Goal: Task Accomplishment & Management: Manage account settings

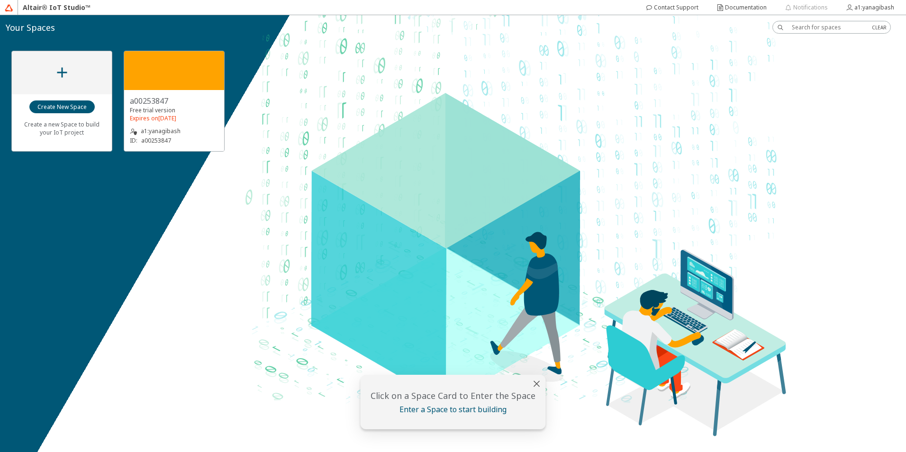
click at [201, 135] on div "a1:yanagibash" at bounding box center [174, 130] width 89 height 9
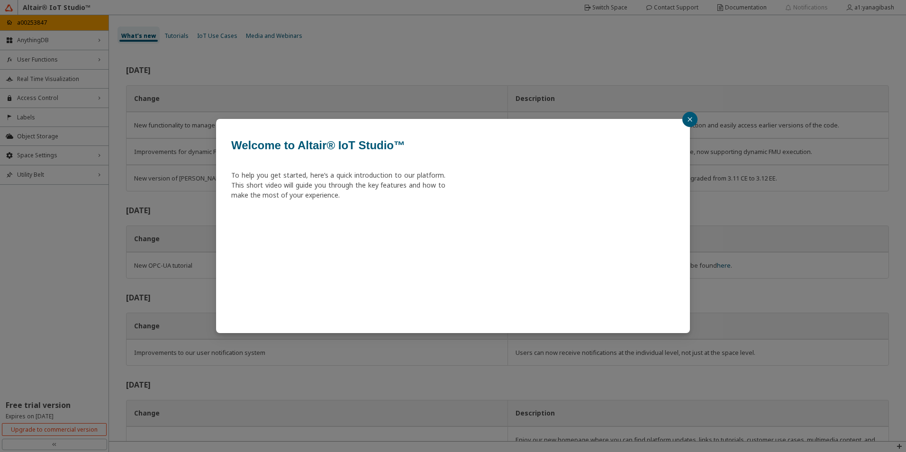
click at [689, 120] on icon "close" at bounding box center [690, 120] width 6 height 6
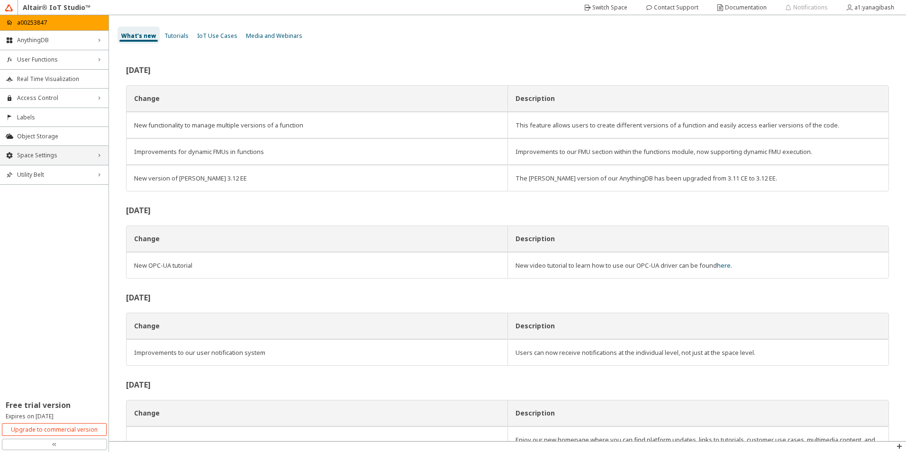
click at [89, 158] on span "Space Settings" at bounding box center [54, 156] width 74 height 8
click at [0, 0] on slot "a1:yanagibash" at bounding box center [0, 0] width 0 height 0
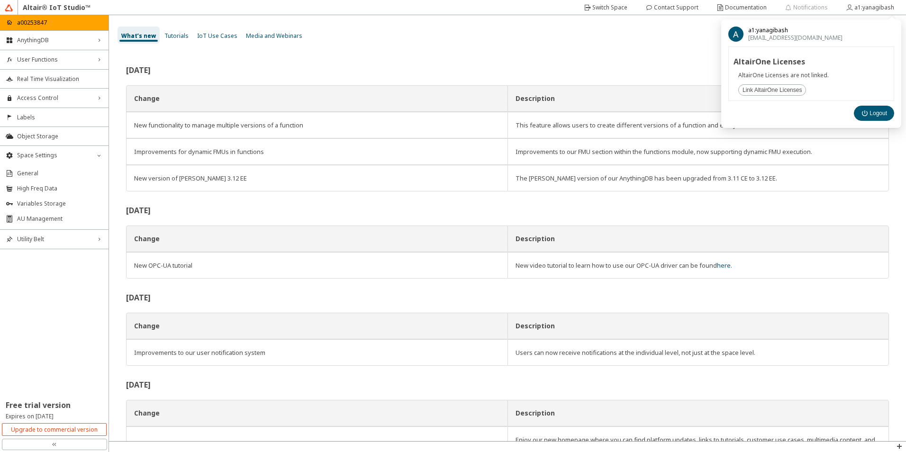
click at [697, 47] on div "What’s new Tutorials IoT Use Cases Media and Webinars" at bounding box center [511, 35] width 788 height 28
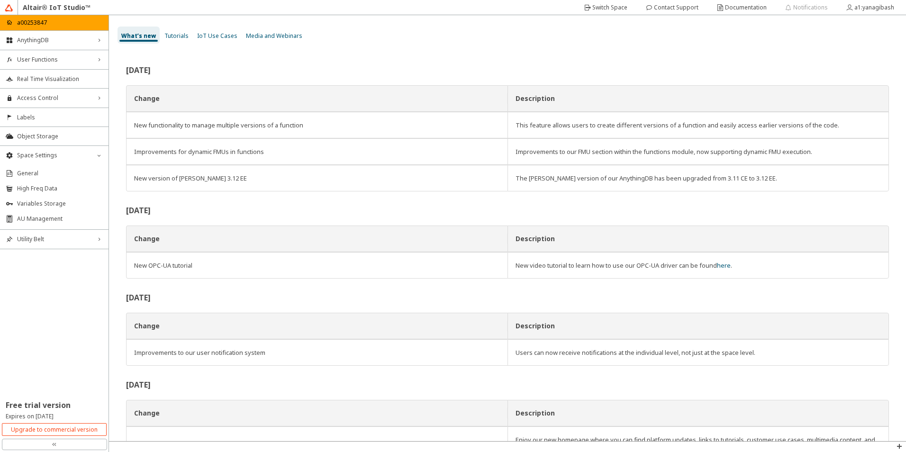
click at [56, 446] on icon "double_left_chevron" at bounding box center [55, 445] width 8 height 8
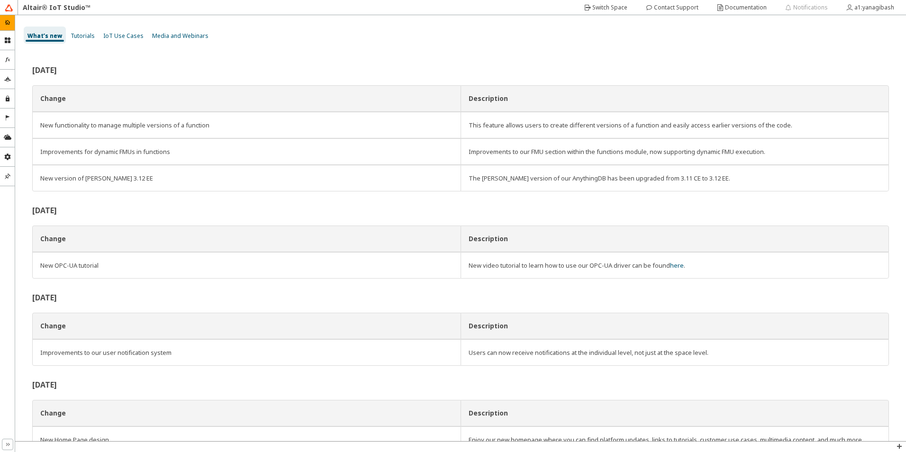
click at [7, 444] on icon "double_right_chevron" at bounding box center [8, 445] width 8 height 8
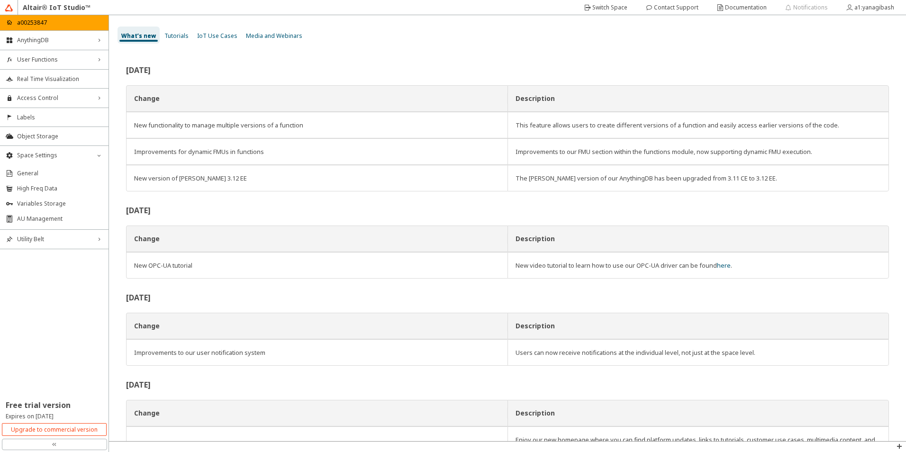
click at [168, 35] on span "Tutorials" at bounding box center [176, 36] width 24 height 8
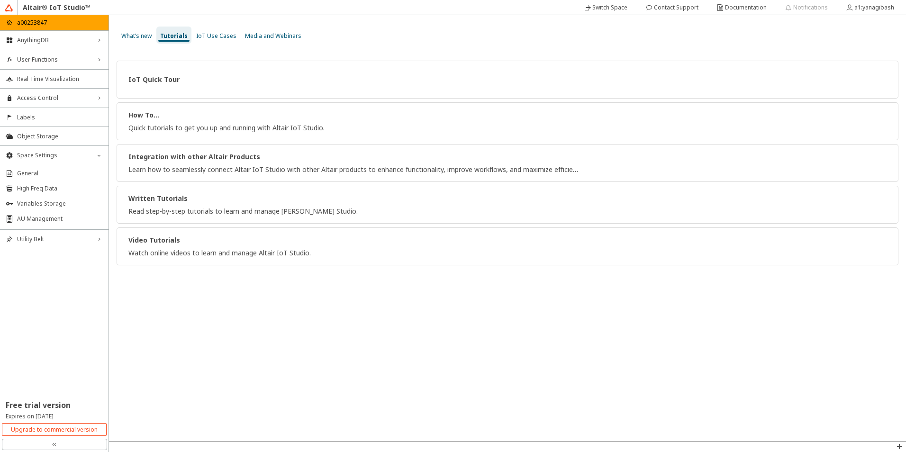
click at [146, 37] on span "What’s new" at bounding box center [136, 36] width 30 height 8
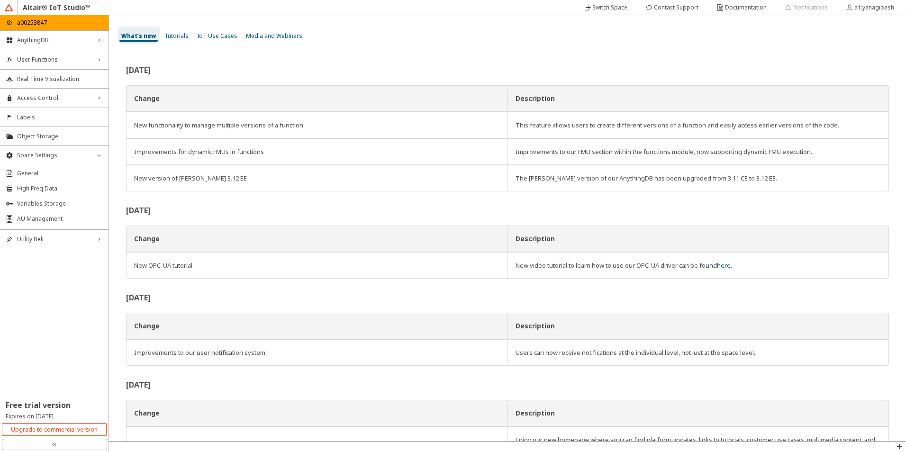
click at [184, 38] on span "Tutorials" at bounding box center [176, 36] width 24 height 8
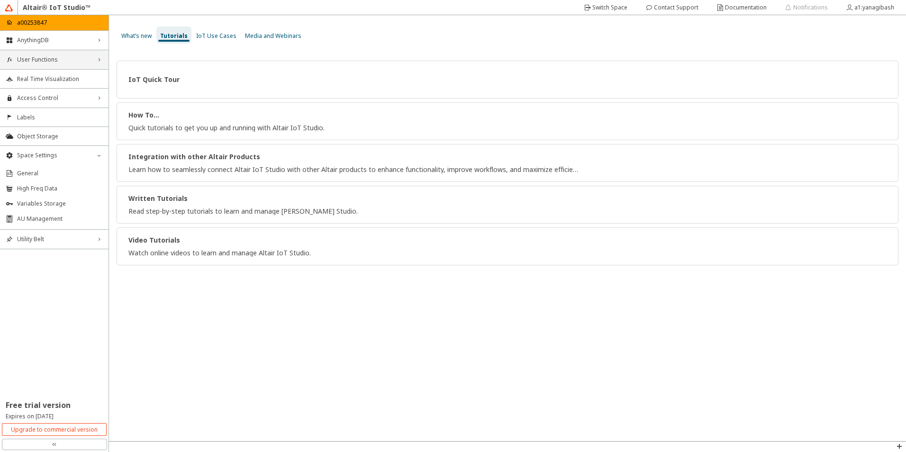
click at [32, 58] on span "User Functions" at bounding box center [54, 60] width 74 height 8
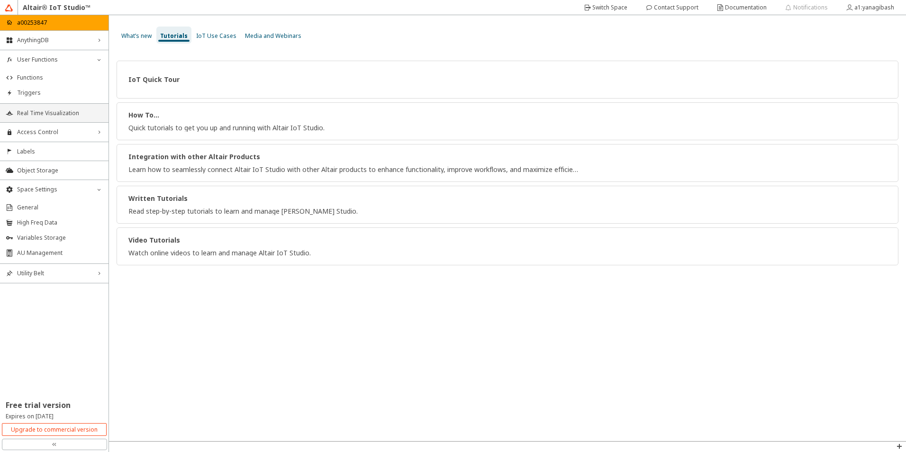
click at [42, 112] on span "Real Time Visualization" at bounding box center [60, 113] width 86 height 8
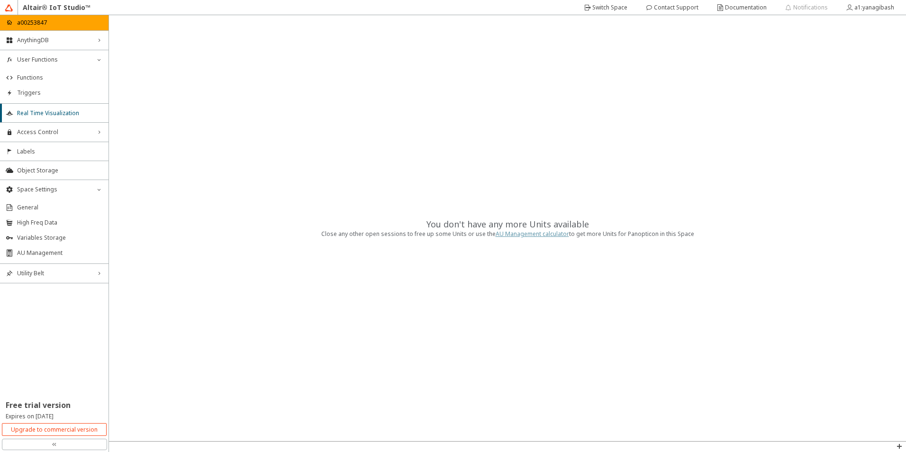
click at [528, 236] on link "AU Management calculator" at bounding box center [532, 234] width 73 height 8
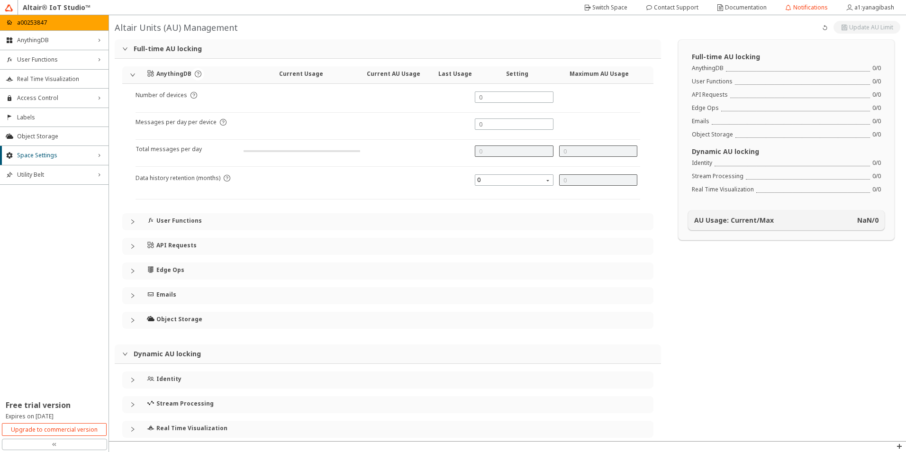
type input "1000"
type input "0"
click at [821, 26] on iron-icon at bounding box center [825, 28] width 8 height 8
click at [0, 0] on slot "Switch Space" at bounding box center [0, 0] width 0 height 0
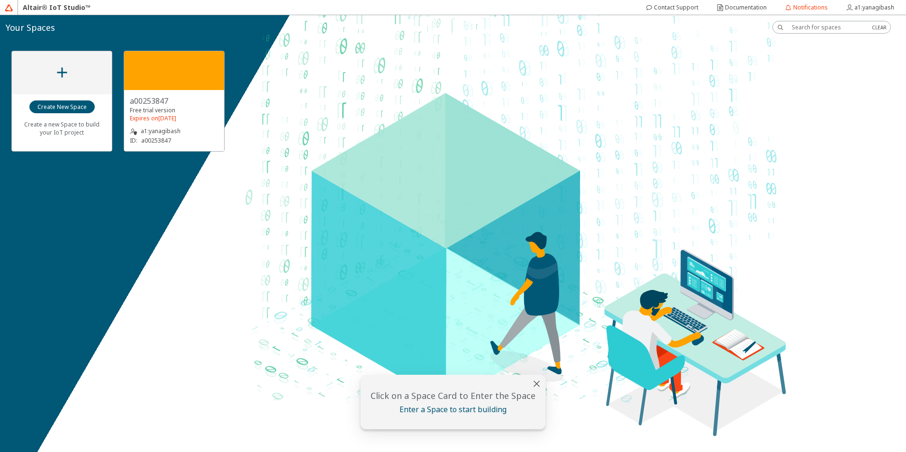
click at [884, 29] on div "CLEAR" at bounding box center [879, 27] width 15 height 7
click at [873, 13] on div "a1:yanagibash" at bounding box center [874, 7] width 40 height 15
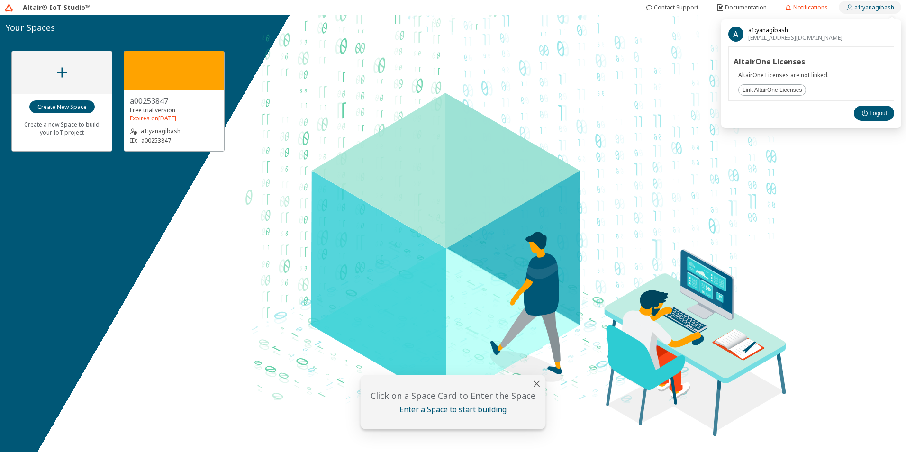
click at [873, 13] on div "a1:yanagibash" at bounding box center [874, 7] width 40 height 15
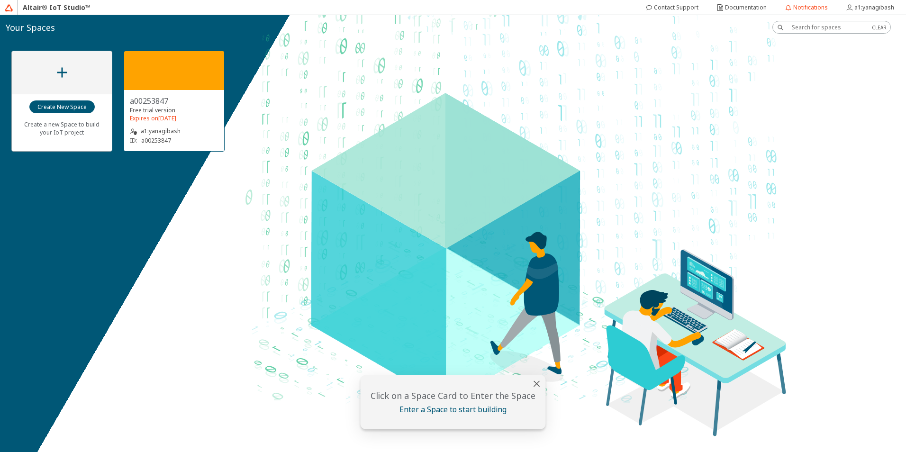
click at [185, 78] on div at bounding box center [174, 70] width 100 height 39
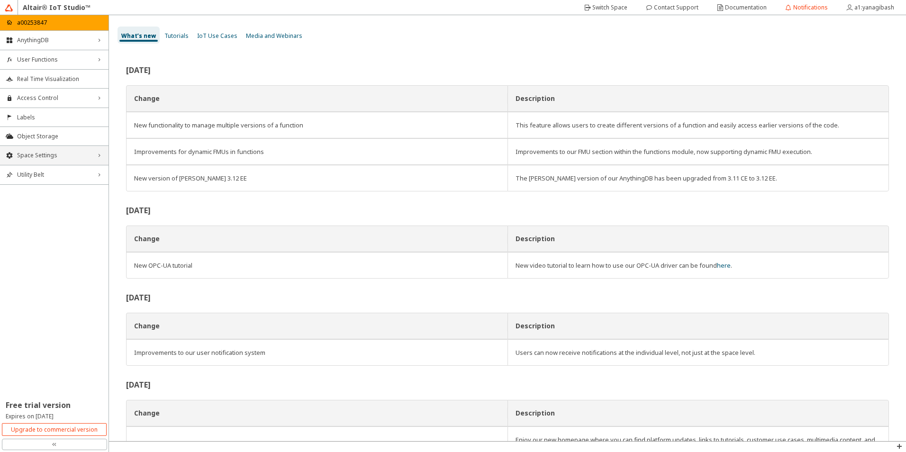
click at [45, 159] on div "Space Settings right_chevron" at bounding box center [54, 155] width 108 height 19
click at [35, 178] on li "General" at bounding box center [54, 173] width 108 height 15
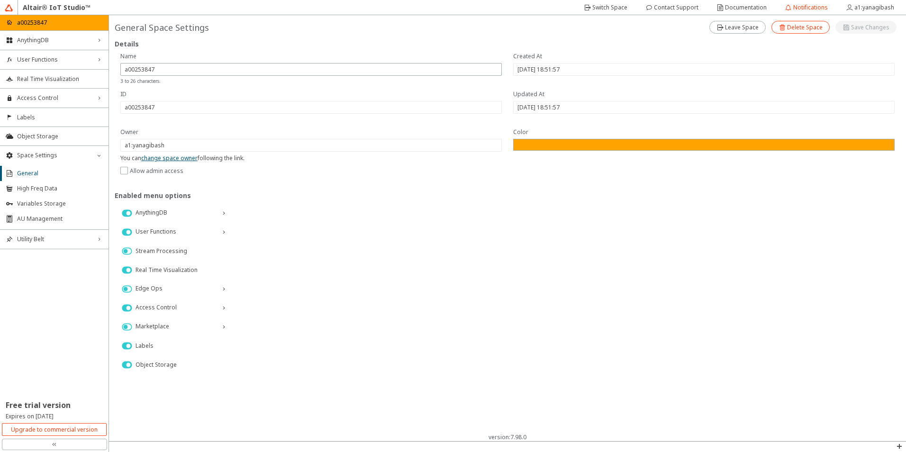
click at [783, 30] on iron-icon at bounding box center [782, 28] width 9 height 8
click at [0, 0] on slot "Delete" at bounding box center [0, 0] width 0 height 0
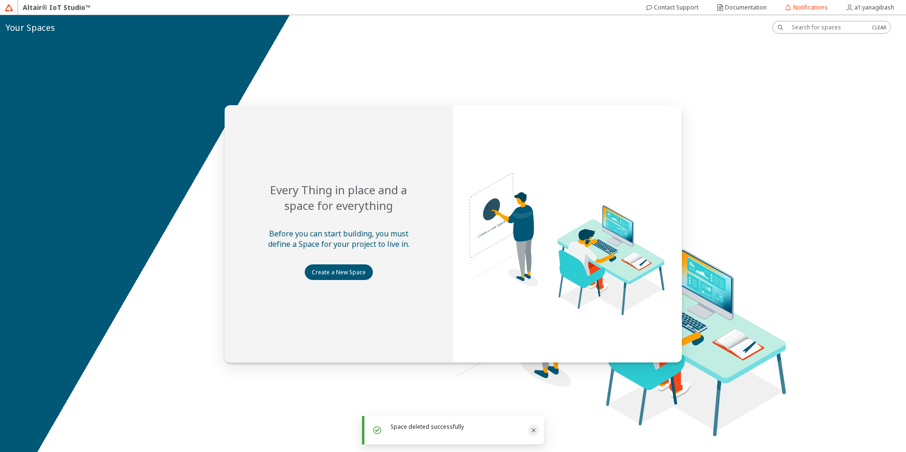
click at [536, 433] on icon "Close" at bounding box center [534, 430] width 8 height 8
click at [0, 0] on slot "a1:yanagibash" at bounding box center [0, 0] width 0 height 0
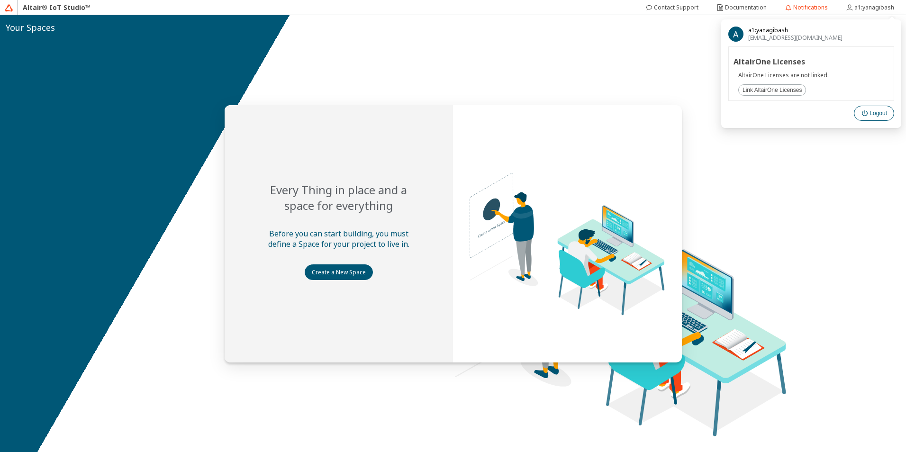
click at [888, 111] on paper-button "Logout" at bounding box center [874, 113] width 40 height 15
